Goal: Task Accomplishment & Management: Complete application form

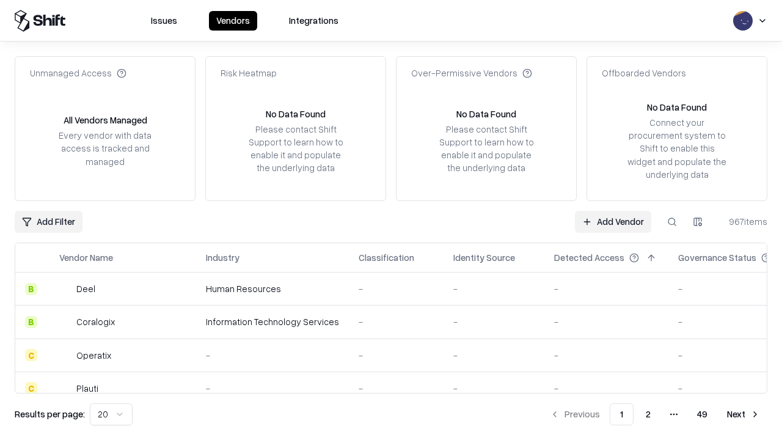
click at [613, 221] on link "Add Vendor" at bounding box center [613, 222] width 76 height 22
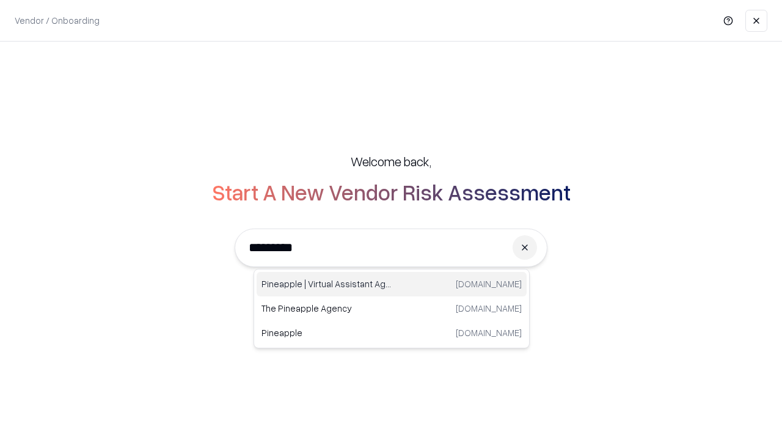
click at [391, 284] on div "Pineapple | Virtual Assistant Agency [DOMAIN_NAME]" at bounding box center [391, 284] width 270 height 24
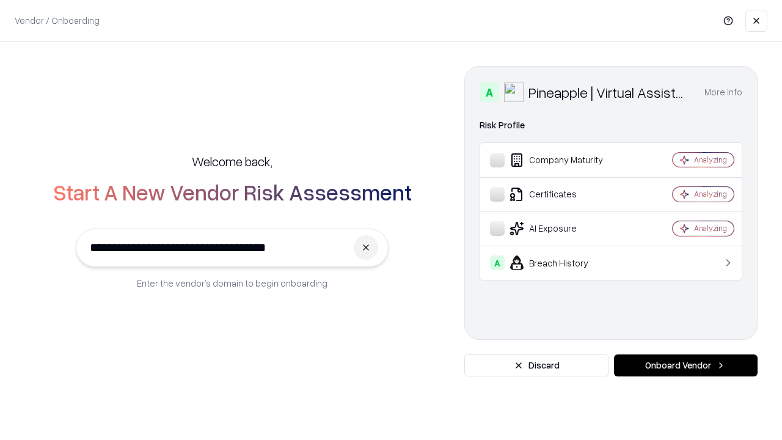
type input "**********"
click at [685, 365] on button "Onboard Vendor" at bounding box center [686, 365] width 144 height 22
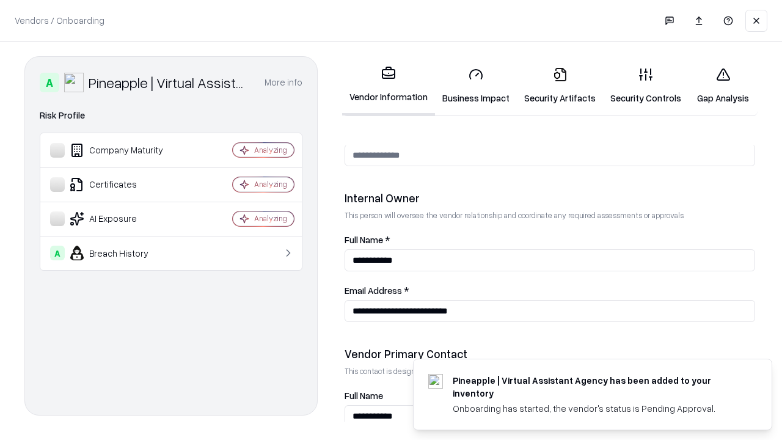
scroll to position [633, 0]
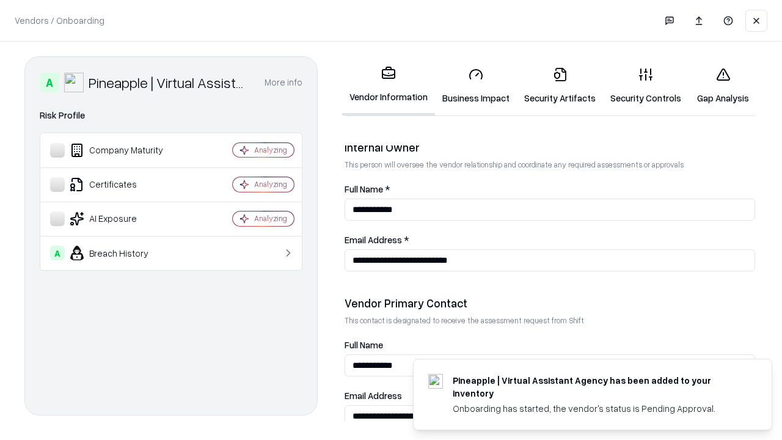
click at [559, 85] on link "Security Artifacts" at bounding box center [560, 85] width 86 height 57
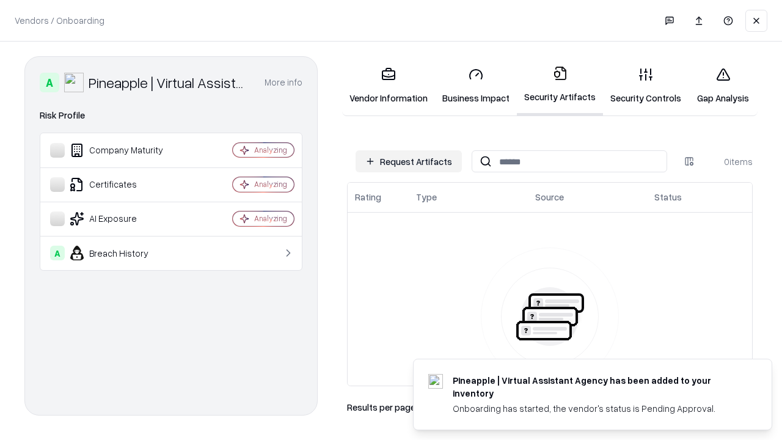
click at [409, 161] on button "Request Artifacts" at bounding box center [408, 161] width 106 height 22
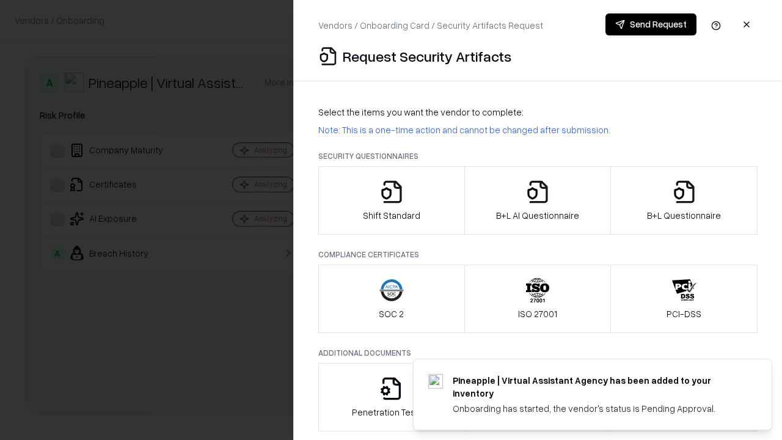
click at [683, 200] on icon "button" at bounding box center [684, 192] width 24 height 24
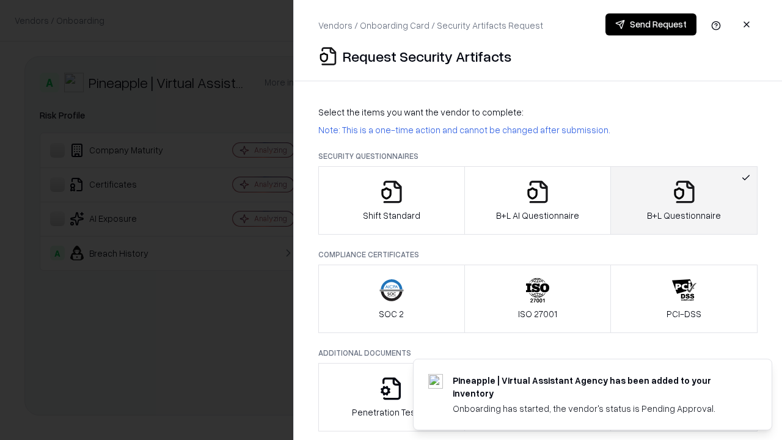
click at [537, 200] on icon "button" at bounding box center [537, 192] width 24 height 24
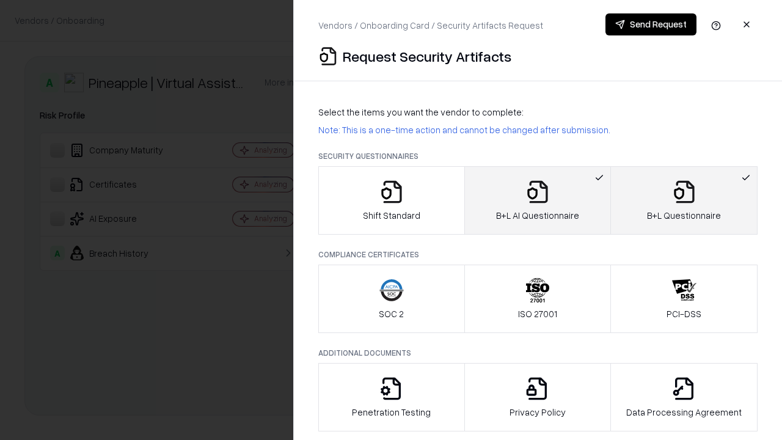
click at [650, 24] on button "Send Request" at bounding box center [650, 24] width 91 height 22
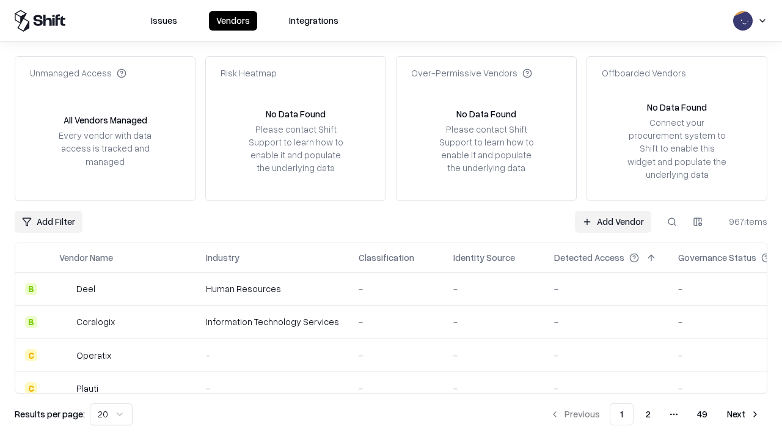
click at [672, 221] on button at bounding box center [672, 222] width 22 height 22
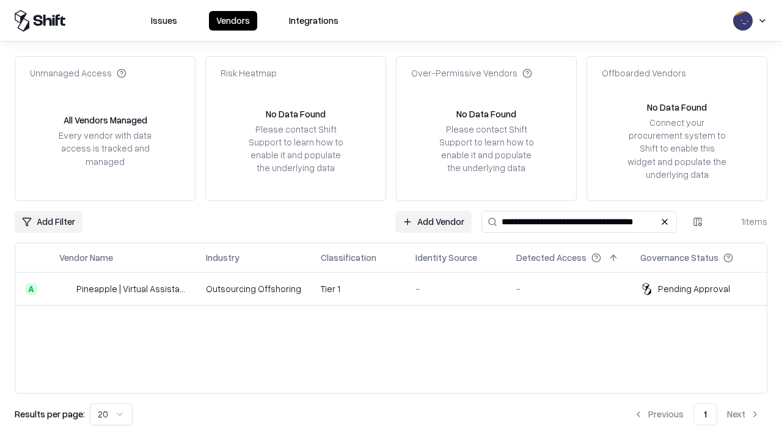
type input "**********"
click at [398, 288] on td "Tier 1" at bounding box center [358, 288] width 95 height 33
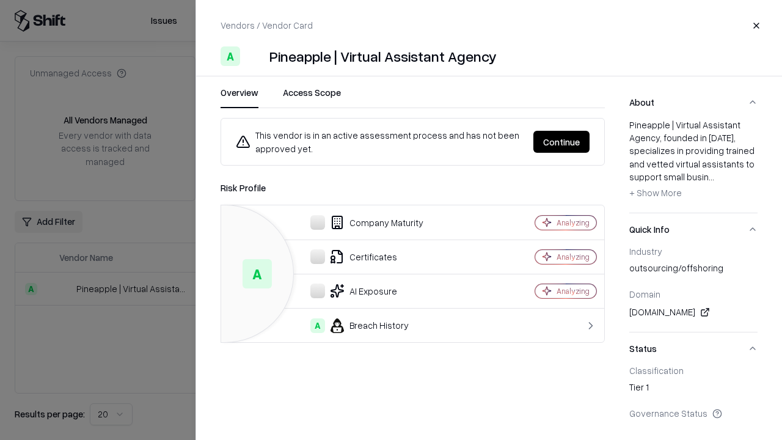
click at [561, 142] on button "Continue" at bounding box center [561, 142] width 56 height 22
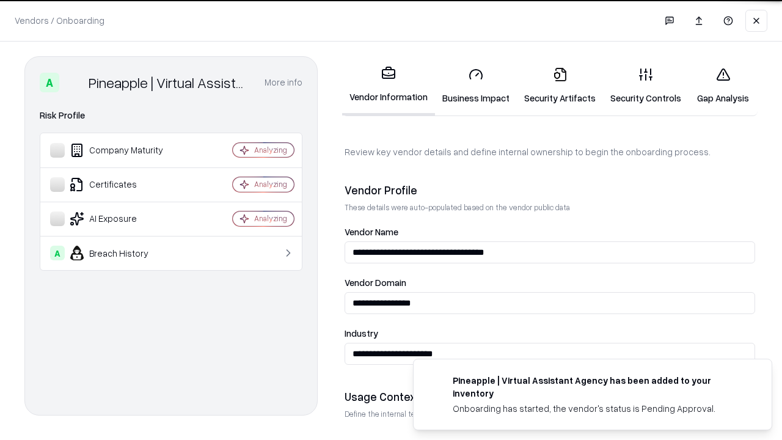
click at [559, 85] on link "Security Artifacts" at bounding box center [560, 85] width 86 height 57
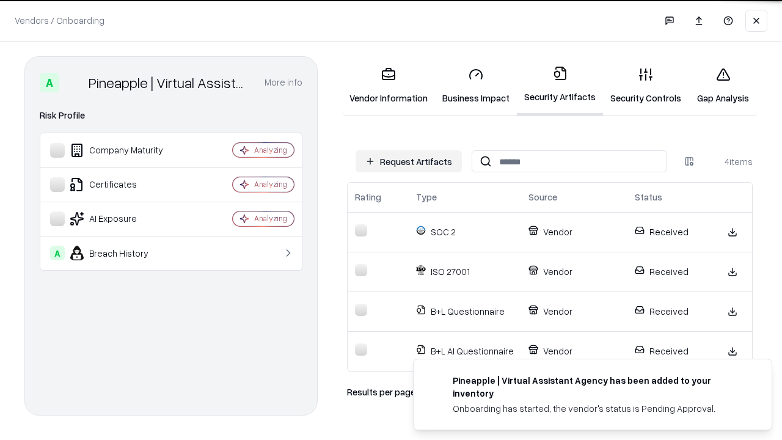
click at [722, 85] on link "Gap Analysis" at bounding box center [722, 85] width 69 height 57
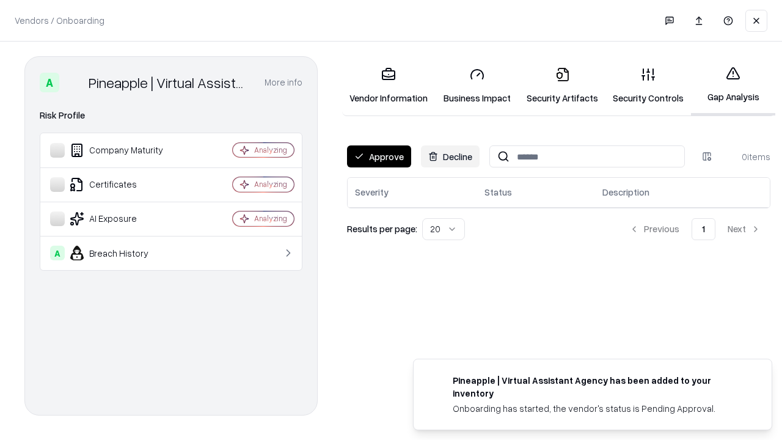
click at [379, 156] on button "Approve" at bounding box center [379, 156] width 64 height 22
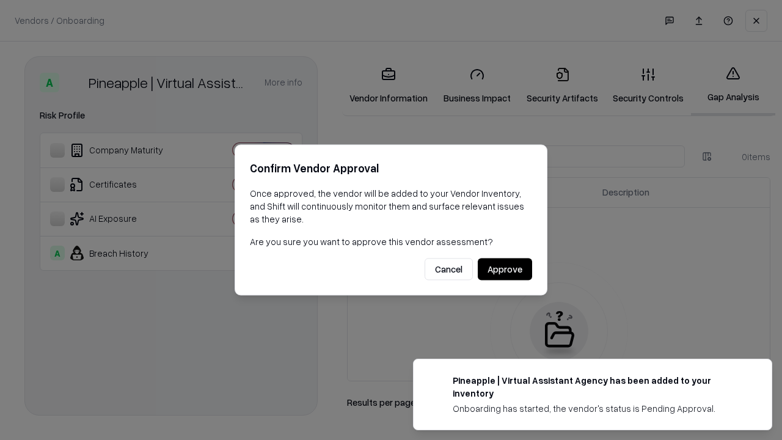
click at [504, 269] on button "Approve" at bounding box center [505, 269] width 54 height 22
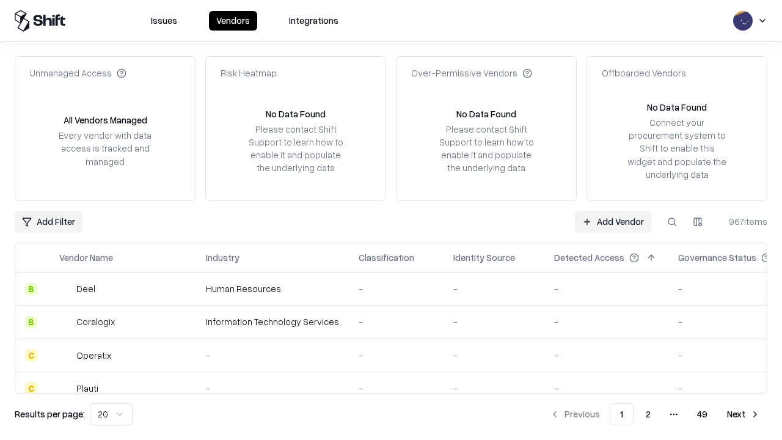
type input "**********"
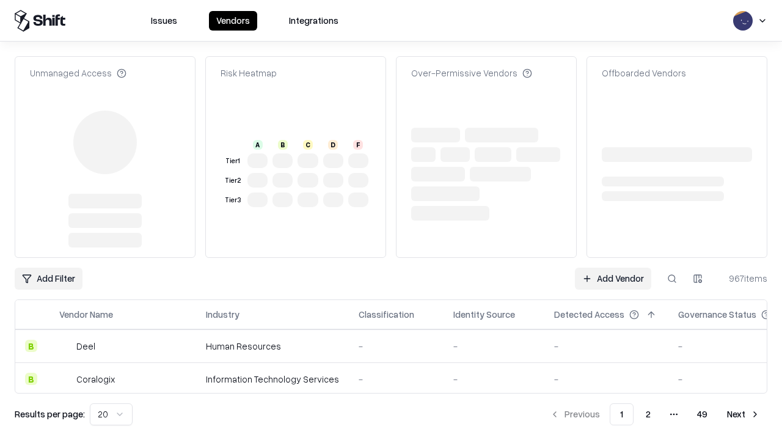
click at [613, 267] on link "Add Vendor" at bounding box center [613, 278] width 76 height 22
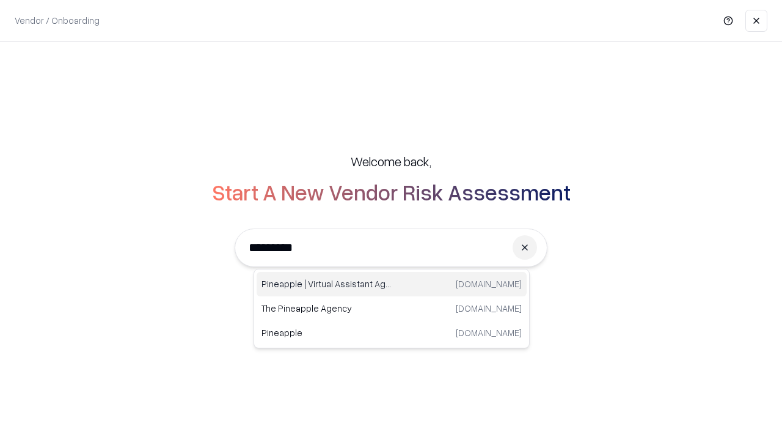
click at [391, 284] on div "Pineapple | Virtual Assistant Agency [DOMAIN_NAME]" at bounding box center [391, 284] width 270 height 24
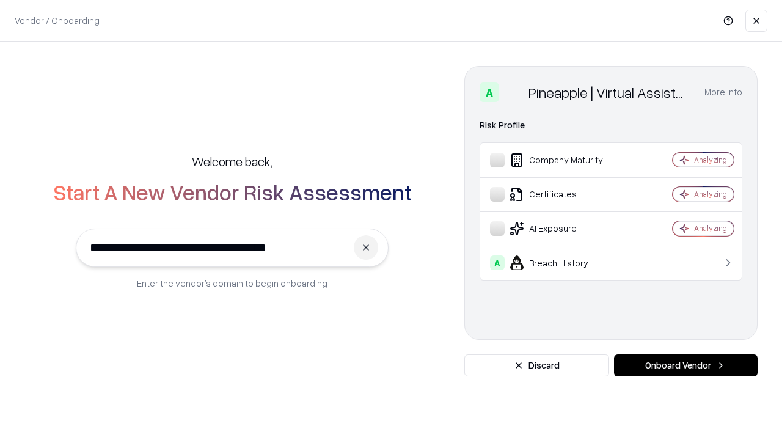
type input "**********"
click at [685, 365] on button "Onboard Vendor" at bounding box center [686, 365] width 144 height 22
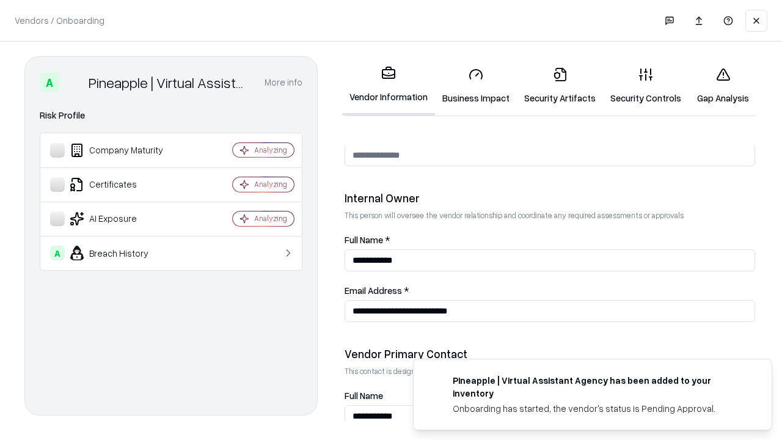
scroll to position [633, 0]
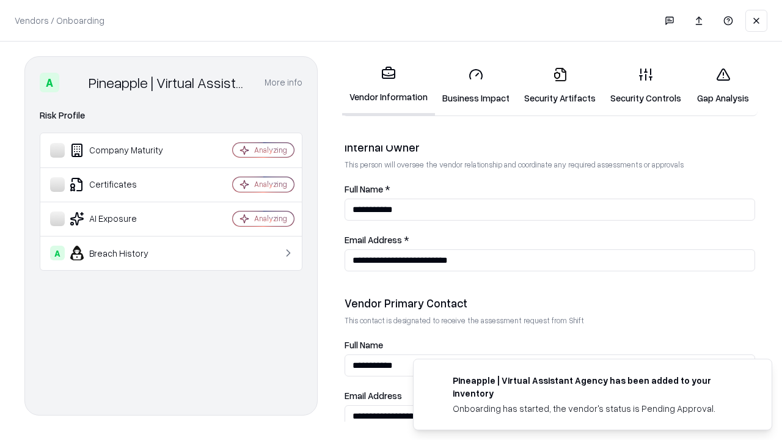
click at [722, 85] on link "Gap Analysis" at bounding box center [722, 85] width 69 height 57
